Goal: Check status: Check status

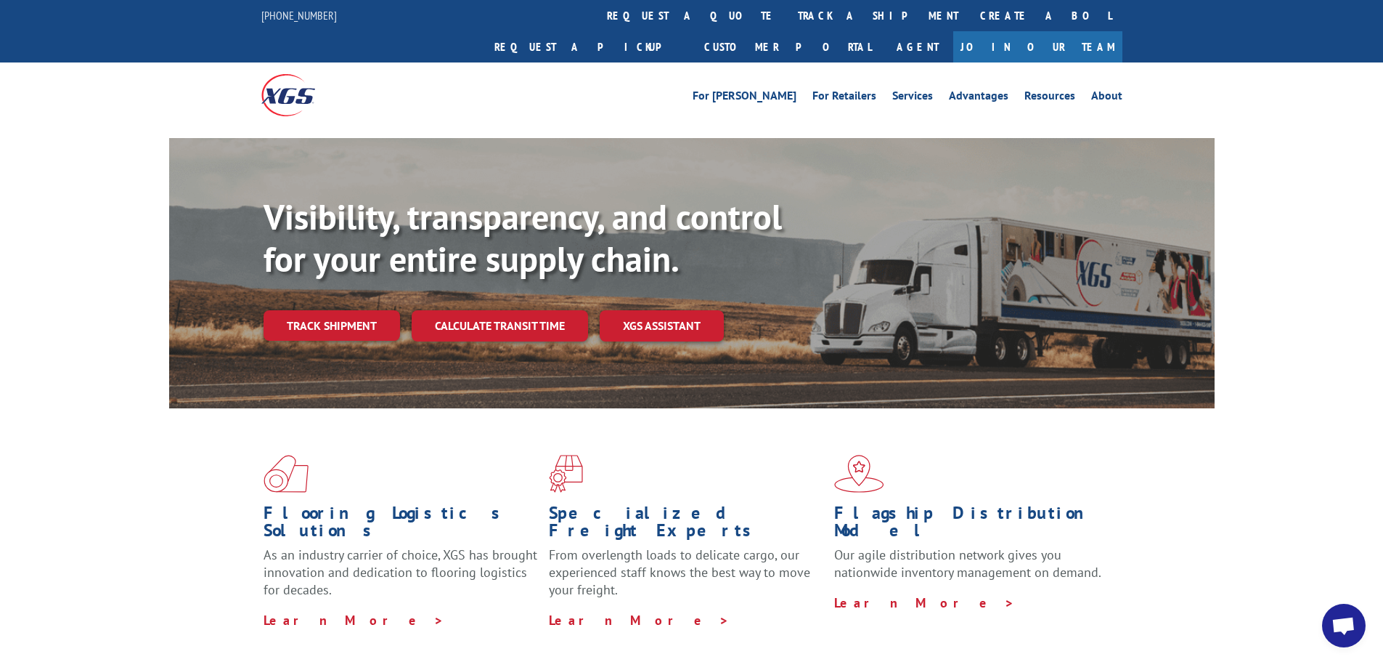
click at [787, 20] on link "track a shipment" at bounding box center [878, 15] width 182 height 31
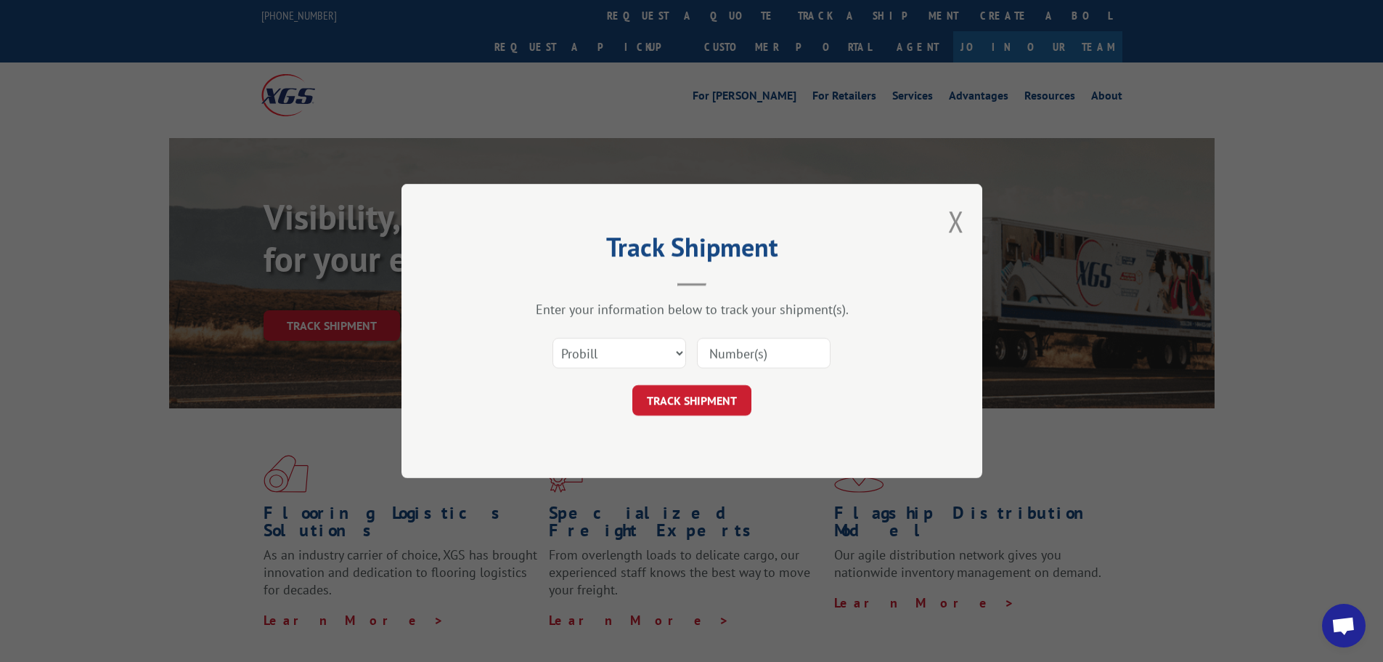
click at [742, 341] on input at bounding box center [764, 353] width 134 height 31
click at [752, 348] on input at bounding box center [764, 353] width 134 height 31
paste input "17633549"
type input "17633549"
click button "TRACK SHIPMENT" at bounding box center [692, 400] width 119 height 31
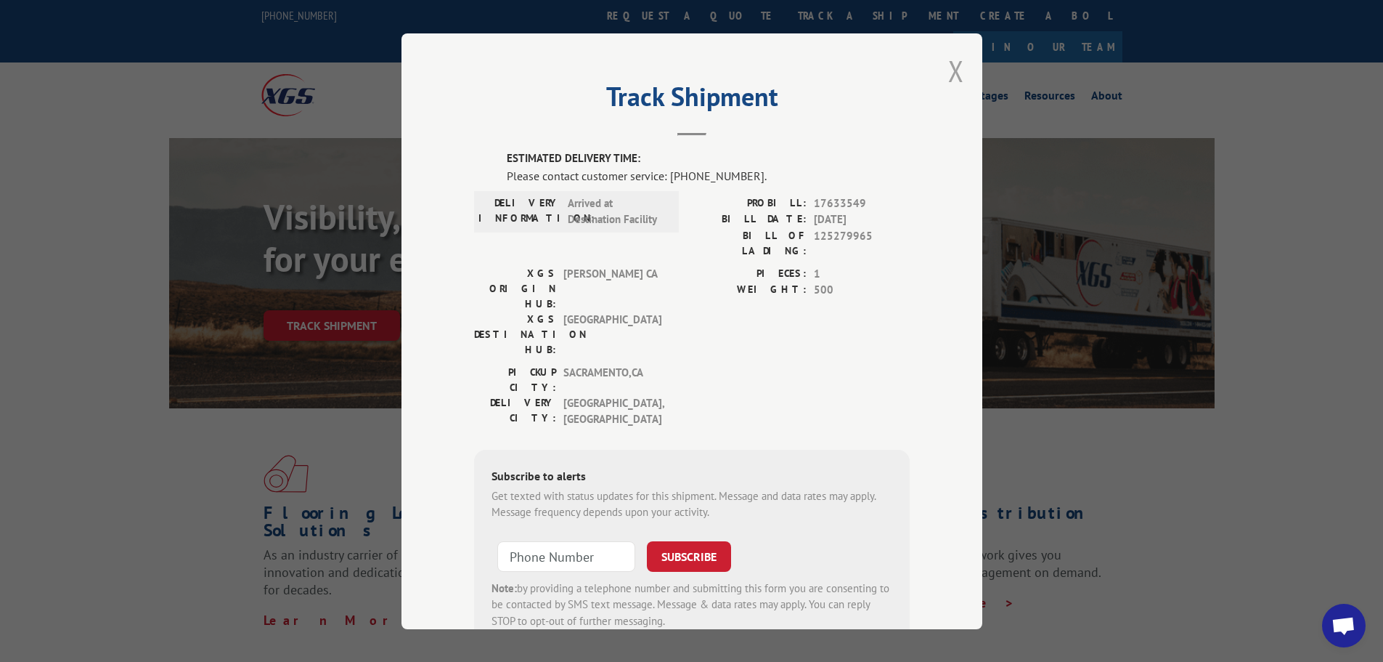
click at [954, 75] on button "Close modal" at bounding box center [956, 71] width 16 height 38
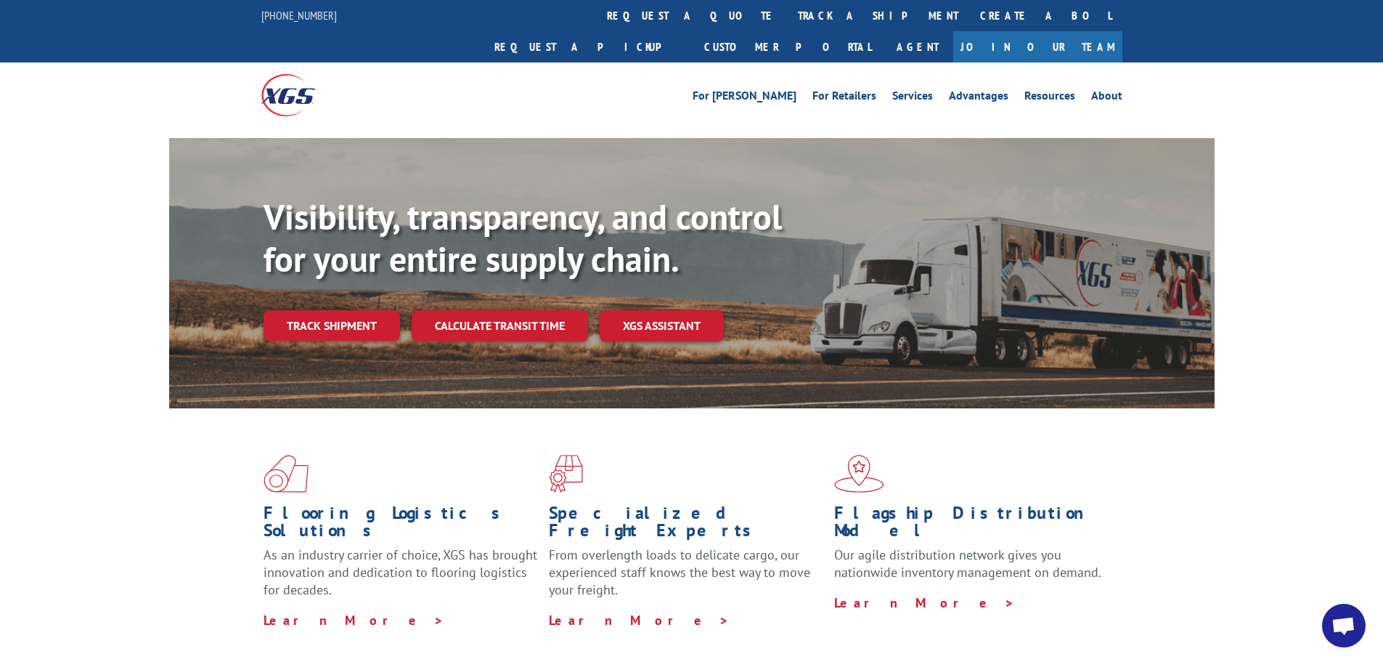
click at [787, 15] on link "track a shipment" at bounding box center [878, 15] width 182 height 31
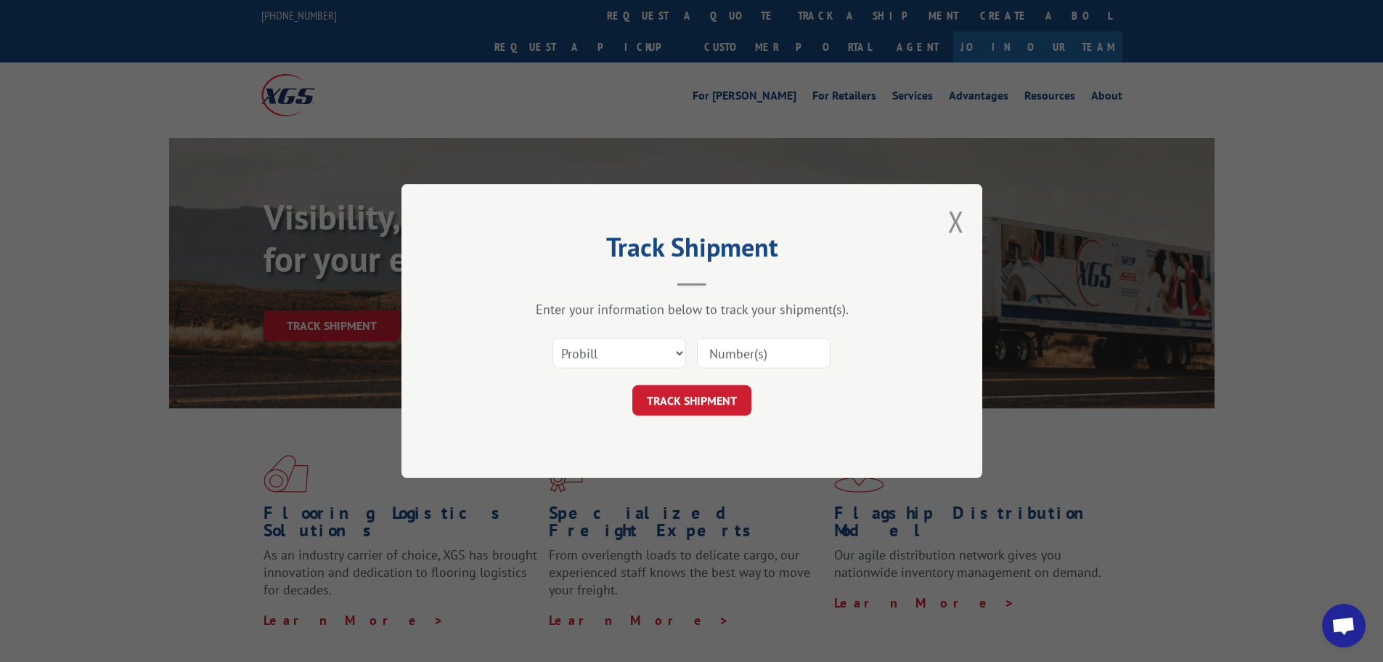
click at [731, 348] on input at bounding box center [764, 353] width 134 height 31
paste input "17633549"
type input "17633549"
click button "TRACK SHIPMENT" at bounding box center [692, 400] width 119 height 31
